Goal: Find contact information: Find contact information

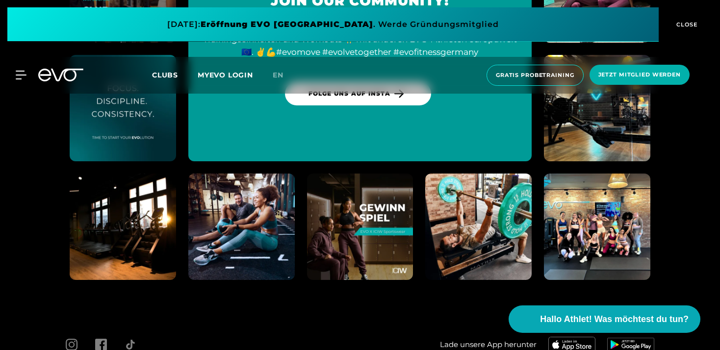
scroll to position [3629, 0]
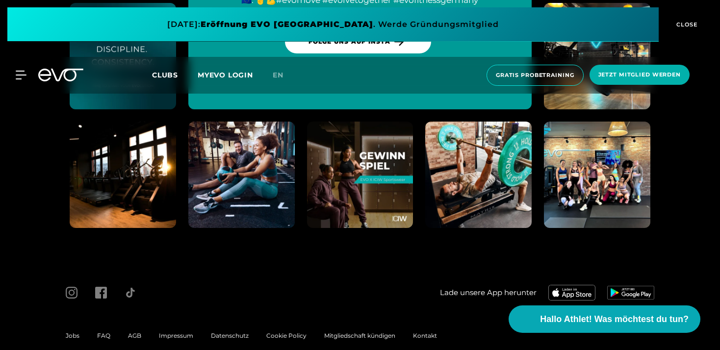
click at [181, 332] on span "Impressum" at bounding box center [176, 335] width 34 height 7
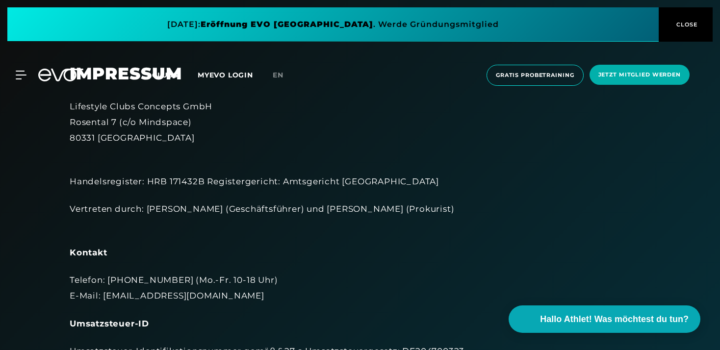
click at [217, 106] on div "Lifestyle Clubs Concepts GmbH Rosental 7 (c/o Mindspace) 80331 München" at bounding box center [360, 123] width 581 height 48
click at [218, 105] on div "Lifestyle Clubs Concepts GmbH Rosental 7 (c/o Mindspace) 80331 München" at bounding box center [360, 123] width 581 height 48
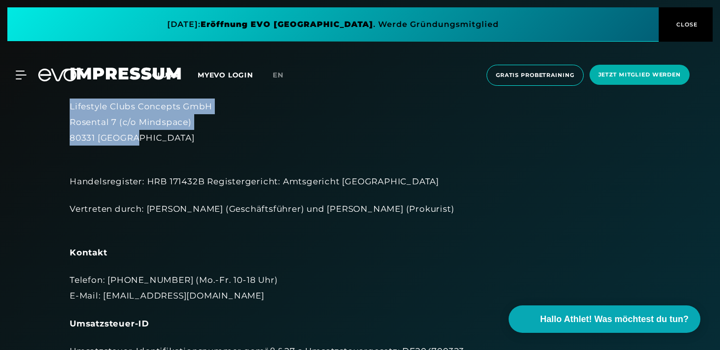
drag, startPoint x: 152, startPoint y: 135, endPoint x: 68, endPoint y: 107, distance: 88.2
copy div "Lifestyle Clubs Concepts GmbH Rosental 7 (c/o Mindspace) 80331 München"
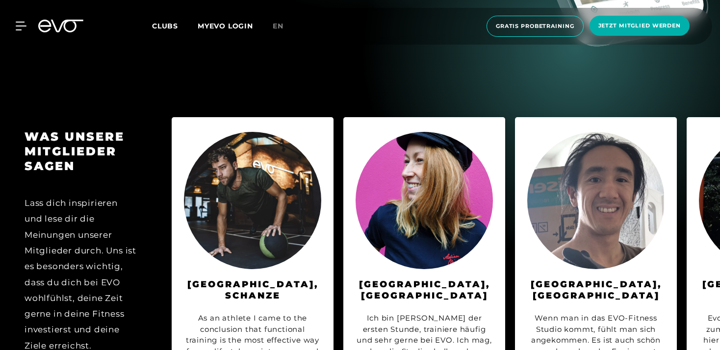
scroll to position [4348, 0]
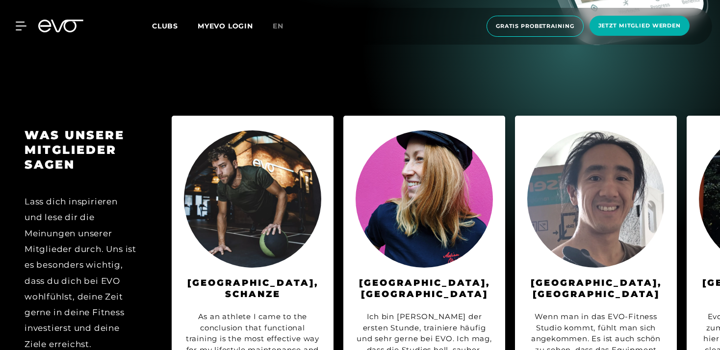
click at [342, 266] on div "WAS UNSERE MITGLIEDER SAGEN Lass dich inspirieren und lese dir die Meinungen un…" at bounding box center [360, 310] width 720 height 408
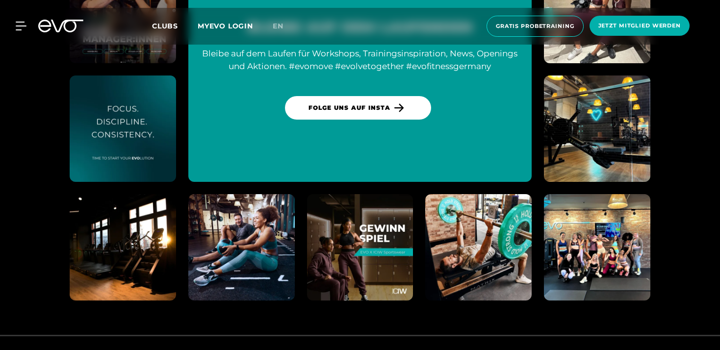
scroll to position [5397, 0]
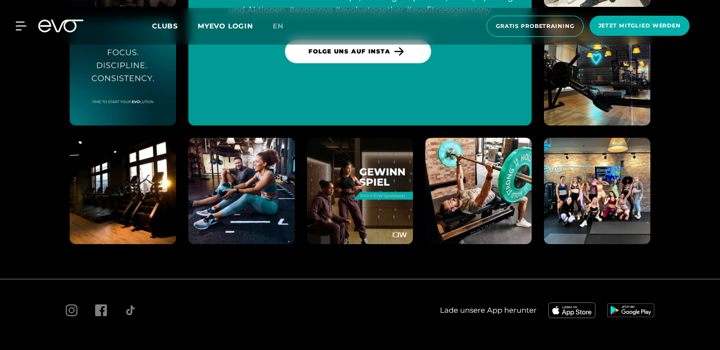
click at [179, 350] on span "Impressum" at bounding box center [176, 353] width 34 height 7
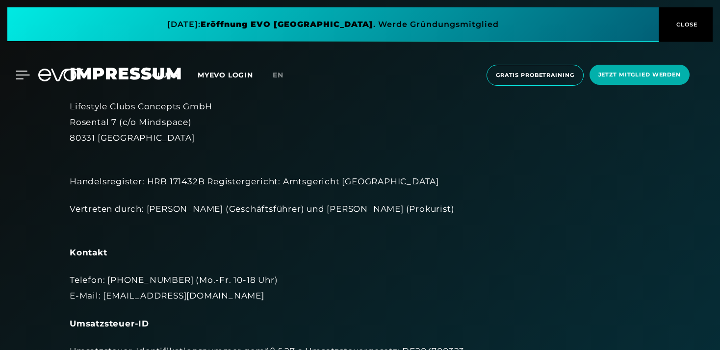
click at [20, 72] on icon at bounding box center [23, 75] width 14 height 9
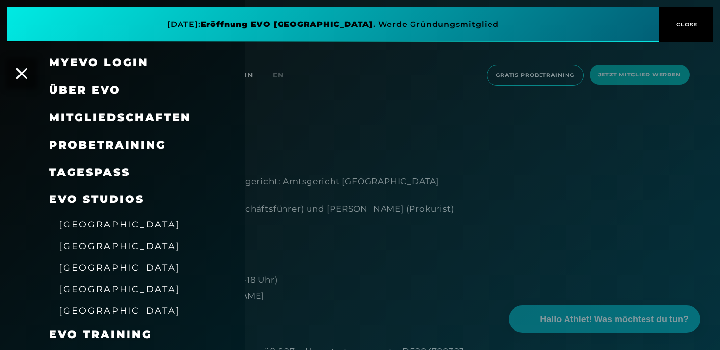
click at [100, 88] on span "Über EVO" at bounding box center [85, 89] width 72 height 13
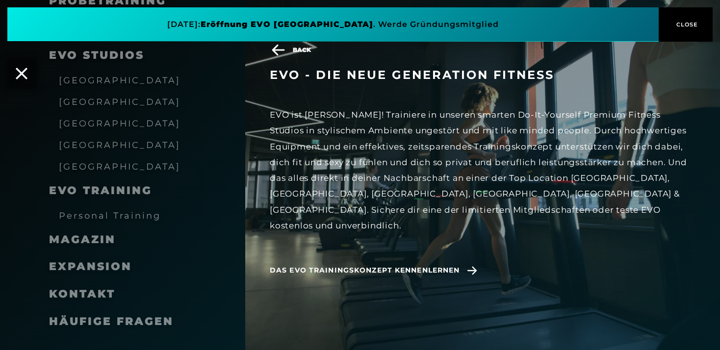
scroll to position [406, 0]
click at [23, 75] on icon at bounding box center [21, 73] width 13 height 13
